Goal: Information Seeking & Learning: Learn about a topic

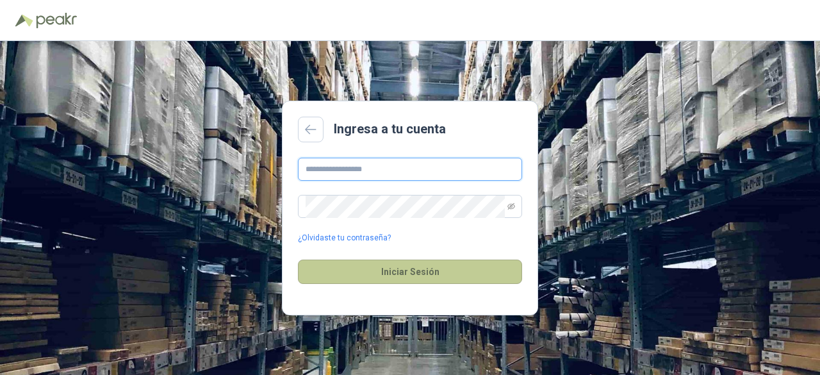
type input "**********"
click at [439, 274] on button "Iniciar Sesión" at bounding box center [410, 272] width 224 height 24
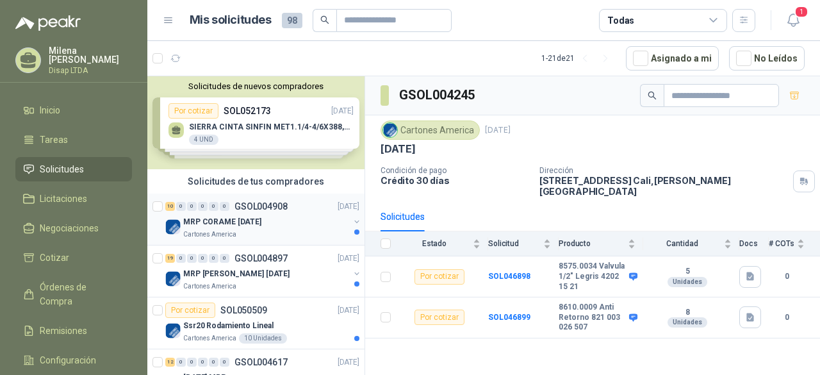
click at [279, 220] on div "MRP CORAME [DATE]" at bounding box center [266, 221] width 166 height 15
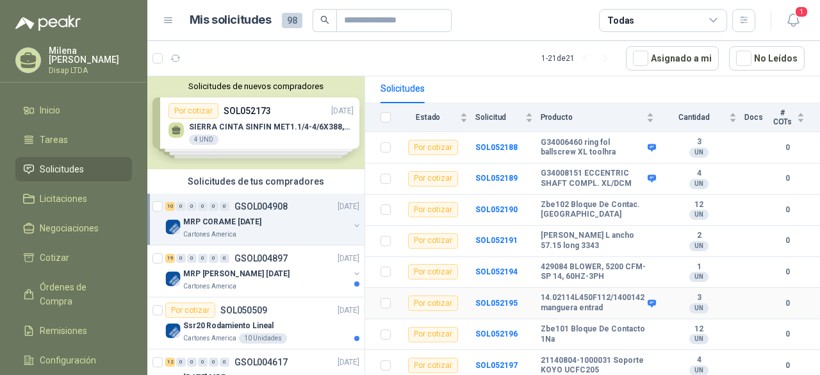
scroll to position [192, 0]
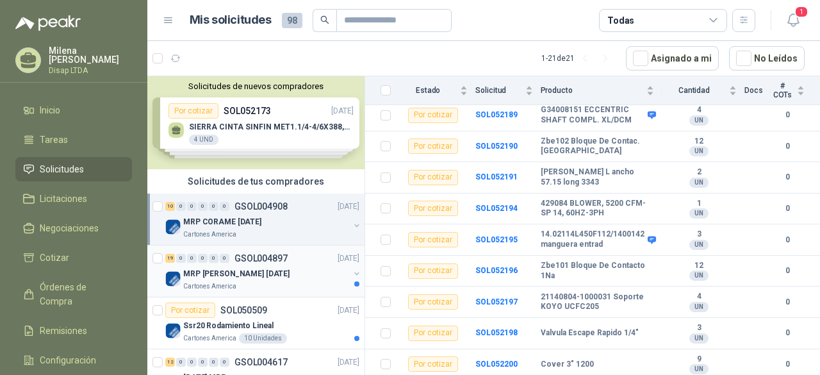
click at [243, 264] on div "19 0 0 0 0 0 GSOL004897 [DATE]" at bounding box center [263, 258] width 197 height 15
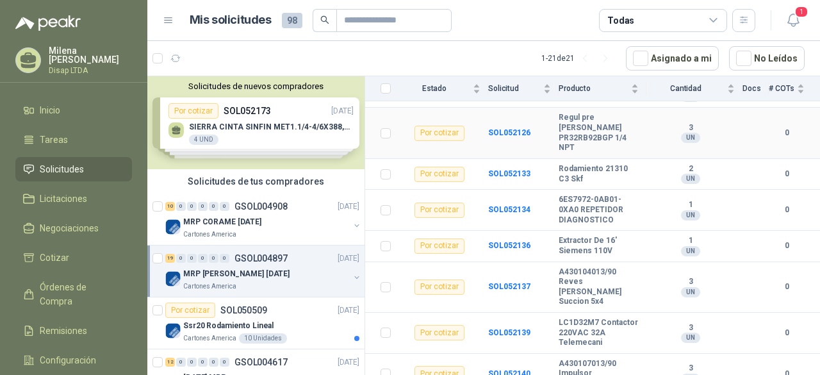
scroll to position [601, 0]
click at [273, 326] on div "Ssr20 Rodamiento Lineal" at bounding box center [271, 325] width 176 height 15
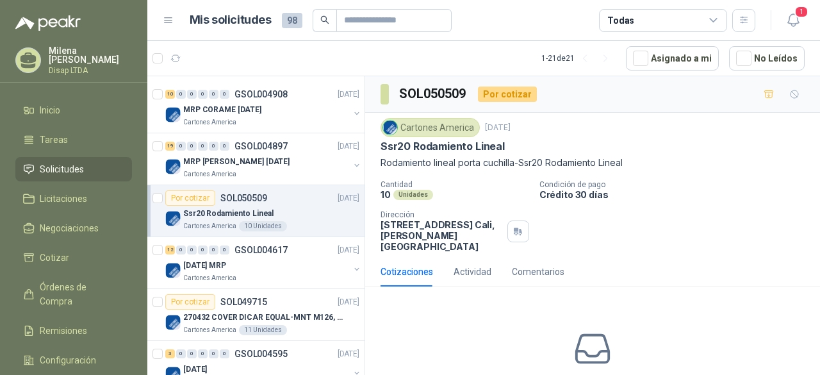
scroll to position [128, 0]
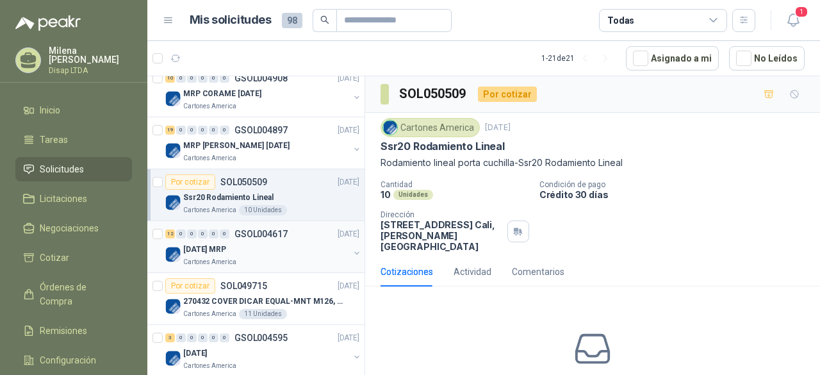
click at [244, 245] on div "[DATE] MRP" at bounding box center [266, 249] width 166 height 15
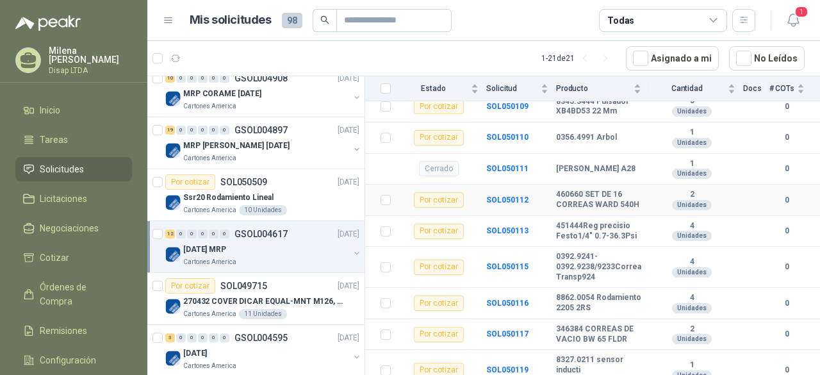
scroll to position [371, 0]
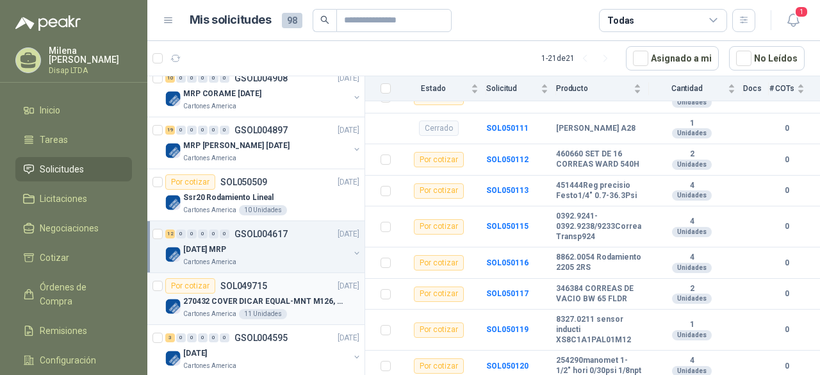
click at [219, 313] on p "Cartones America" at bounding box center [209, 314] width 53 height 10
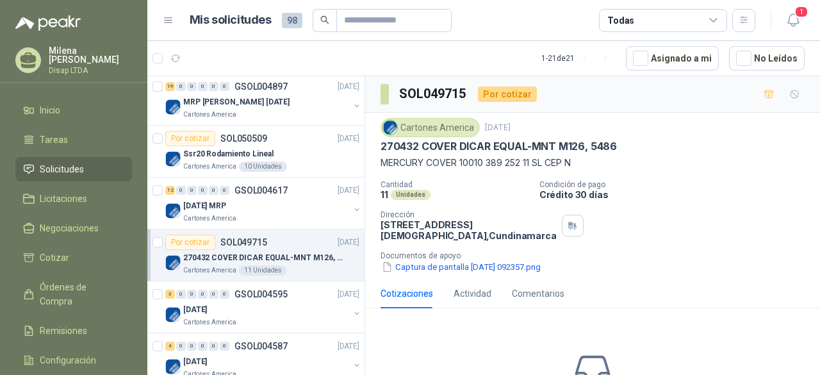
scroll to position [192, 0]
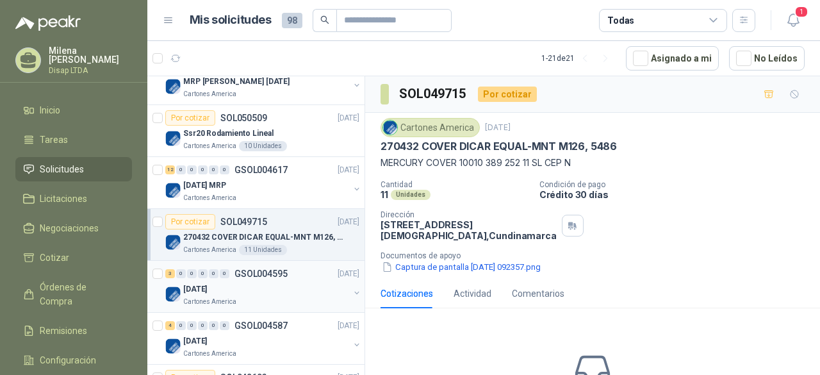
click at [269, 281] on div "[DATE]" at bounding box center [266, 288] width 166 height 15
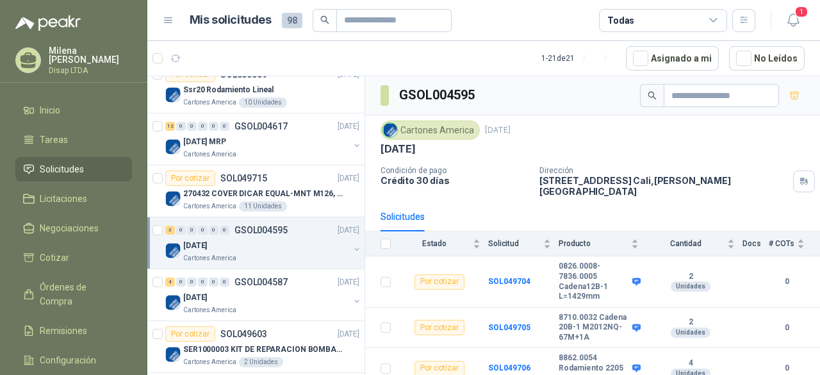
scroll to position [256, 0]
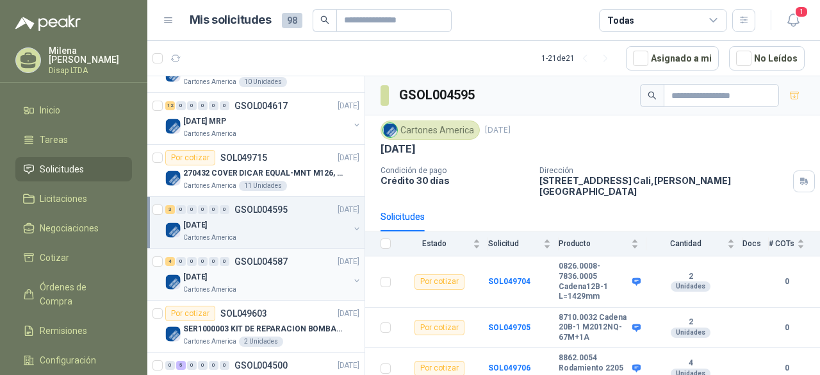
click at [257, 278] on div "[DATE]" at bounding box center [266, 276] width 166 height 15
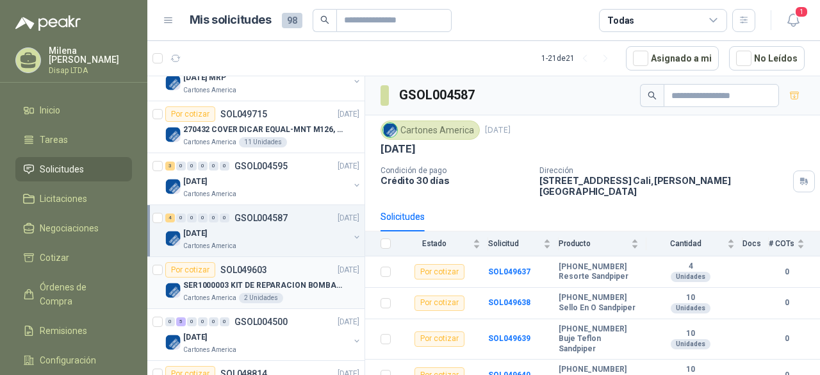
scroll to position [320, 0]
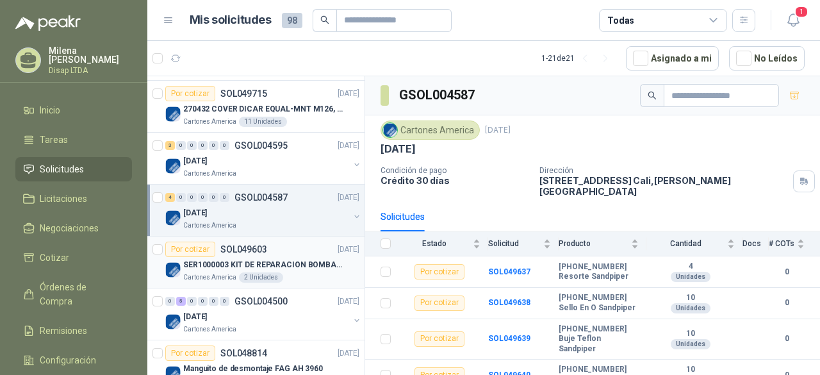
click at [281, 254] on div "Por cotizar SOL049603 [DATE]" at bounding box center [262, 249] width 194 height 15
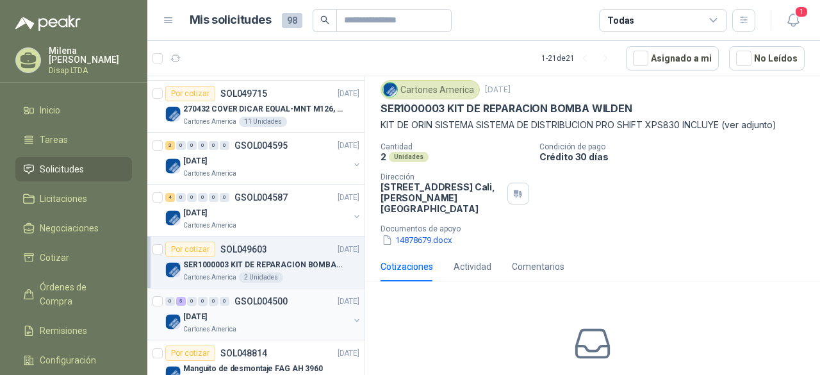
scroll to position [385, 0]
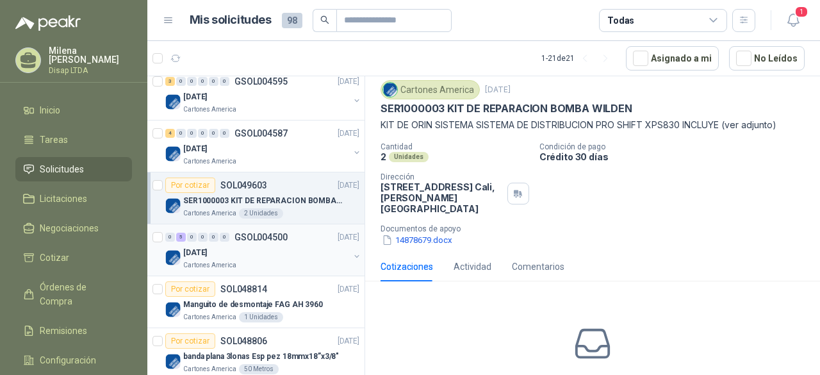
click at [285, 256] on div "[DATE]" at bounding box center [266, 252] width 166 height 15
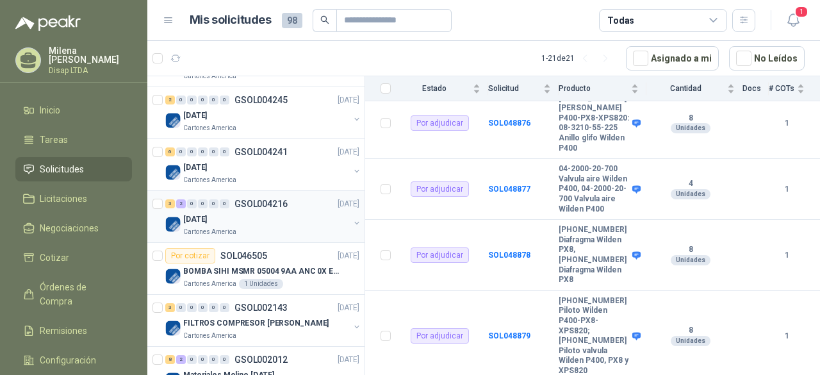
scroll to position [918, 0]
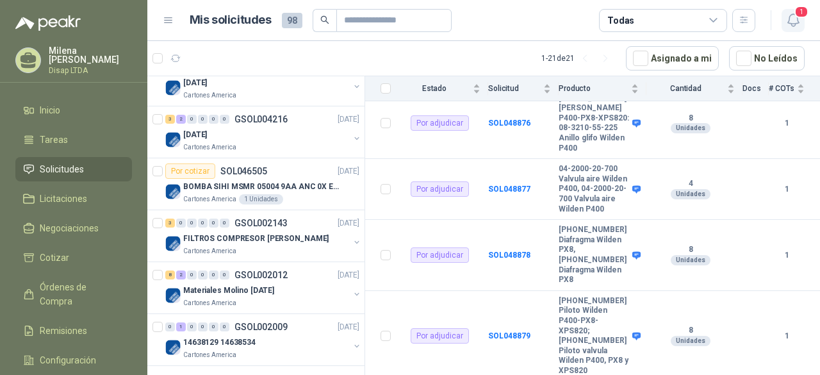
click at [794, 17] on icon "button" at bounding box center [794, 20] width 16 height 16
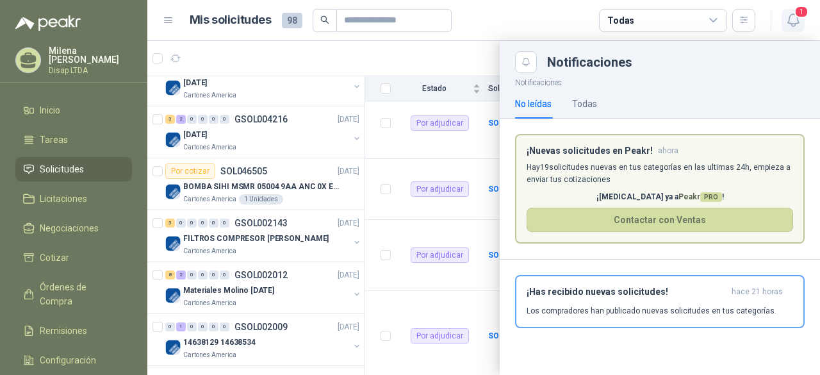
click at [795, 19] on icon "button" at bounding box center [794, 20] width 16 height 16
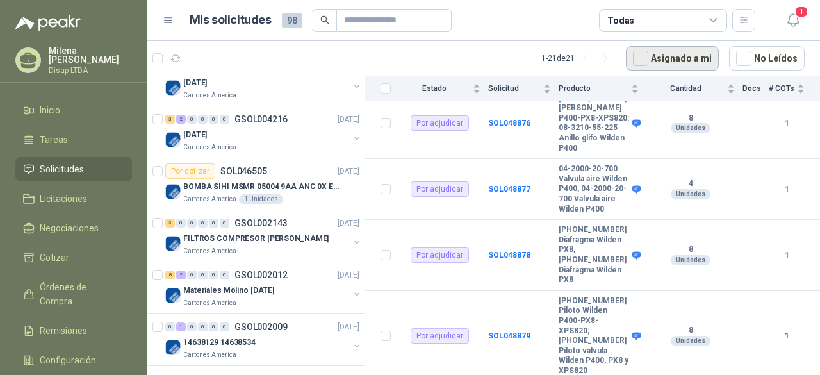
click at [678, 59] on button "Asignado a mi" at bounding box center [672, 58] width 93 height 24
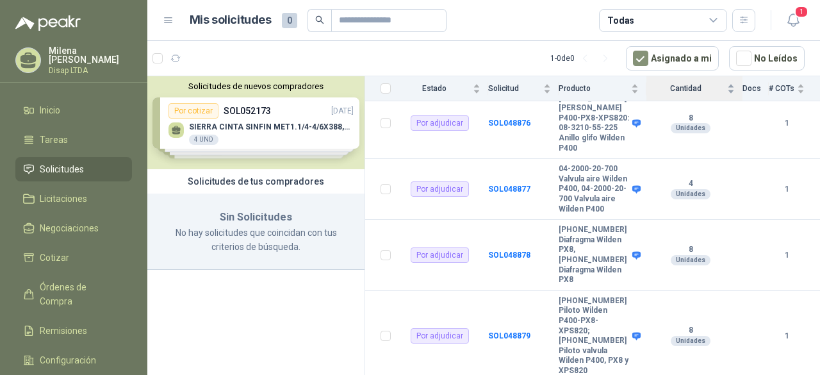
scroll to position [0, 0]
click at [294, 133] on div "Solicitudes de nuevos compradores Por cotizar SOL052173 [DATE] SIERRA CINTA SIN…" at bounding box center [255, 122] width 217 height 93
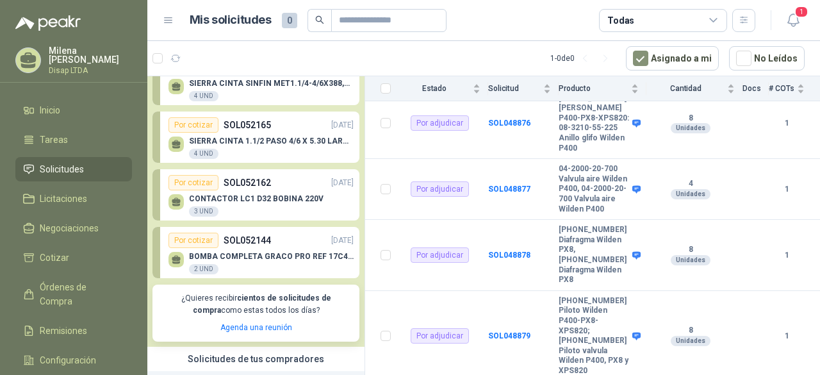
scroll to position [64, 0]
